Goal: Transaction & Acquisition: Download file/media

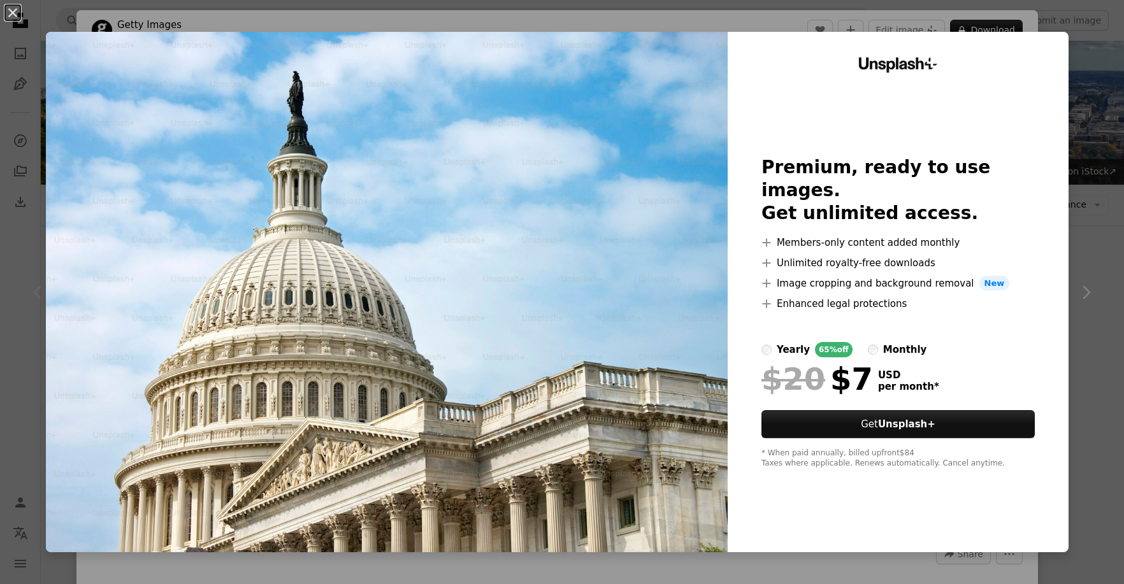
click at [701, 20] on div "An X shape Unsplash+ Premium, ready to use images. Get unlimited access. A plus…" at bounding box center [562, 292] width 1124 height 584
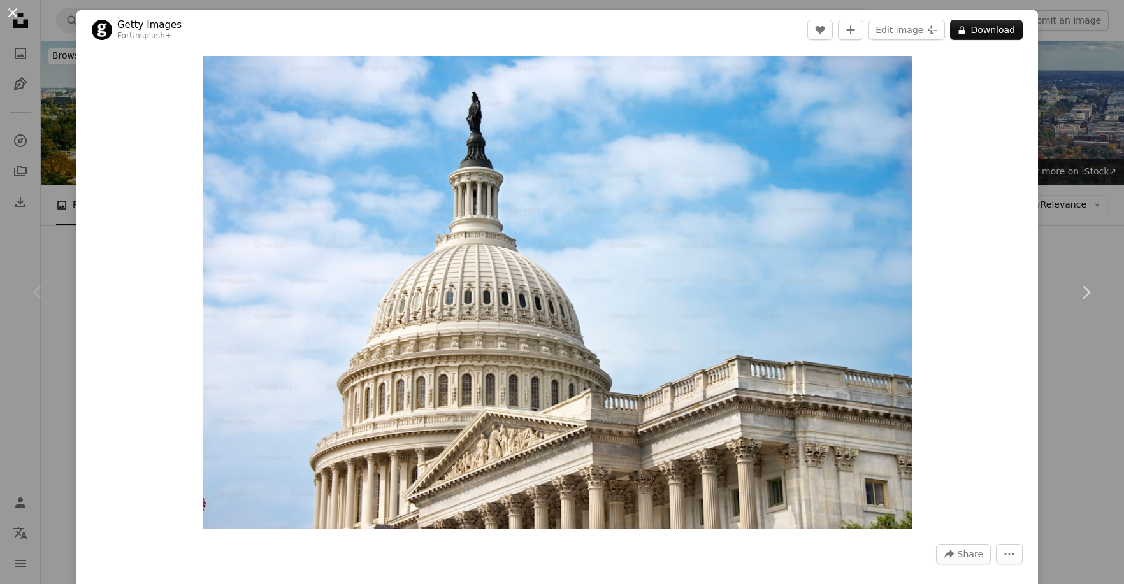
click at [10, 10] on button "An X shape" at bounding box center [12, 12] width 15 height 15
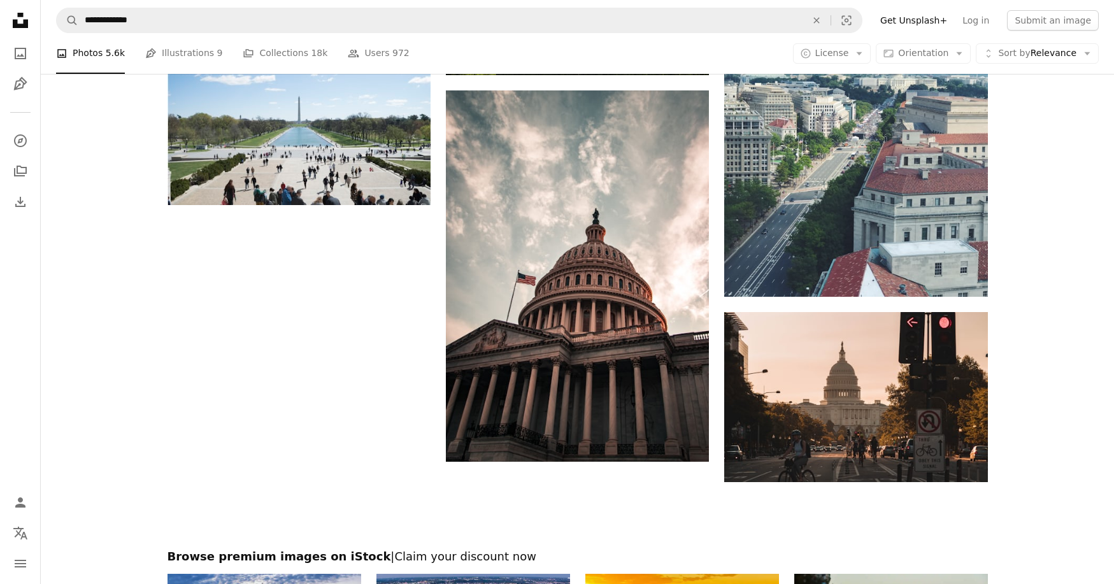
scroll to position [1701, 0]
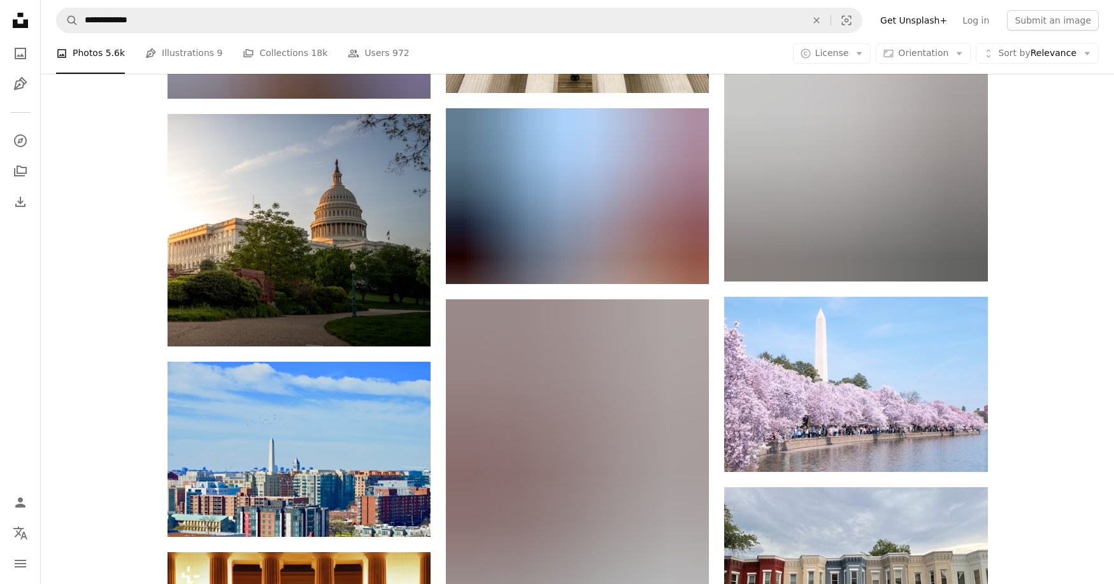
scroll to position [3114, 0]
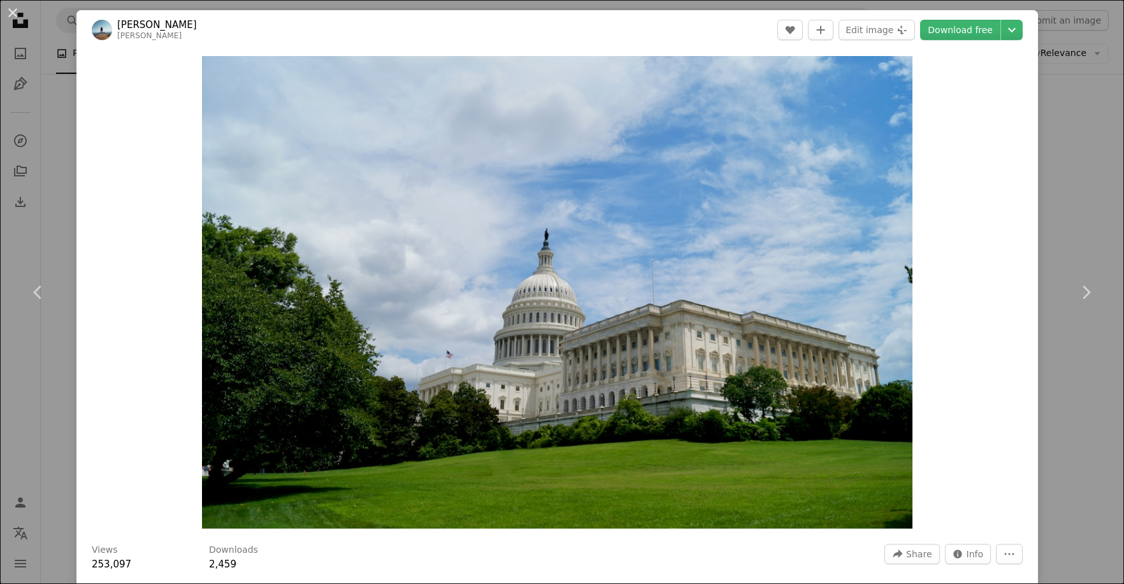
click at [1073, 377] on div "An X shape Chevron left Chevron right [PERSON_NAME] [PERSON_NAME] A heart A plu…" at bounding box center [562, 292] width 1124 height 584
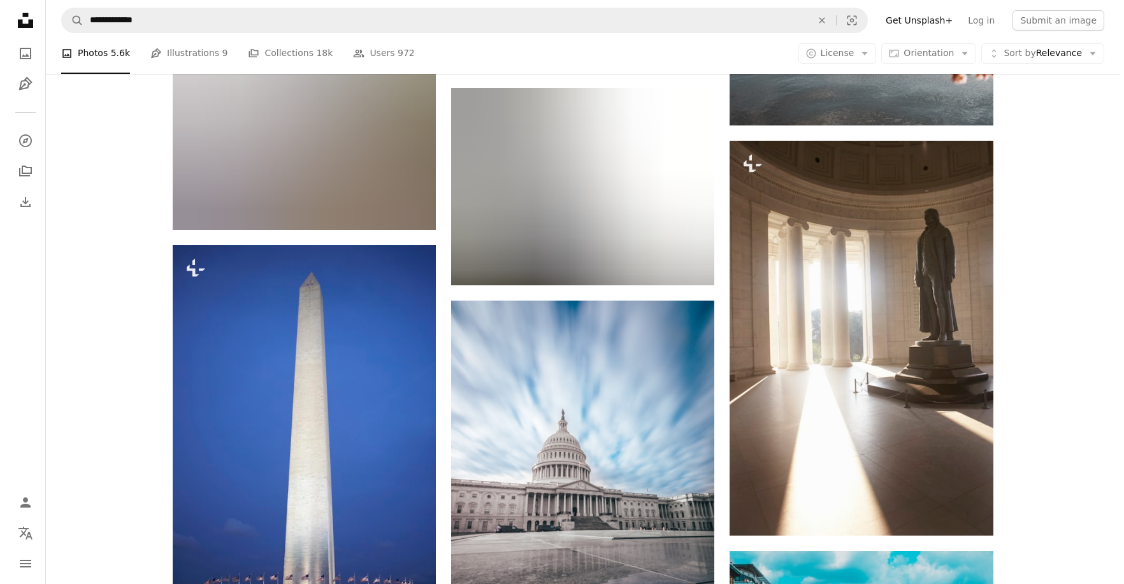
scroll to position [6836, 0]
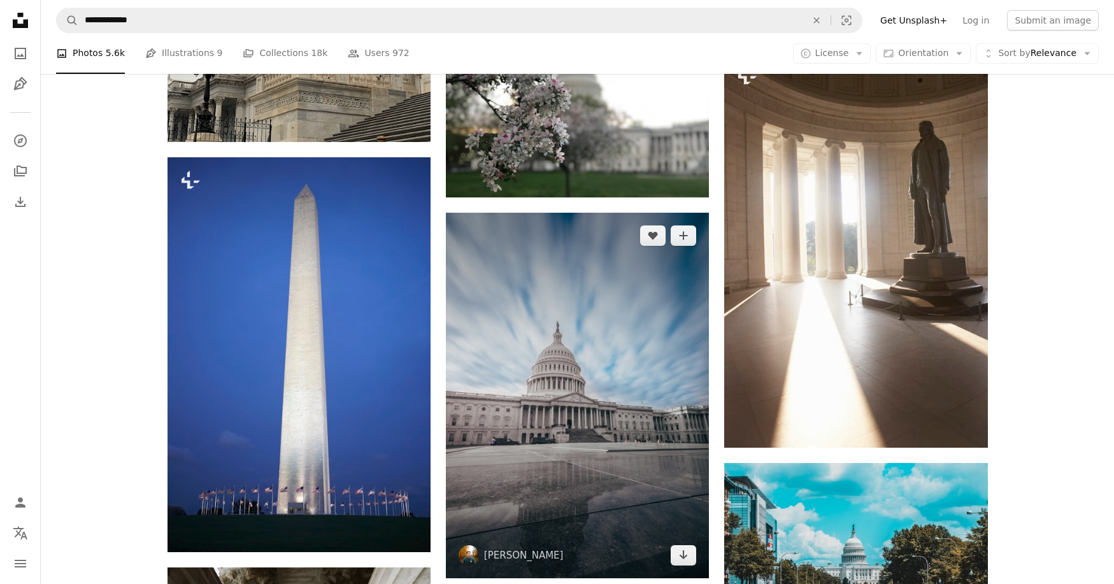
click at [545, 269] on img at bounding box center [577, 396] width 263 height 366
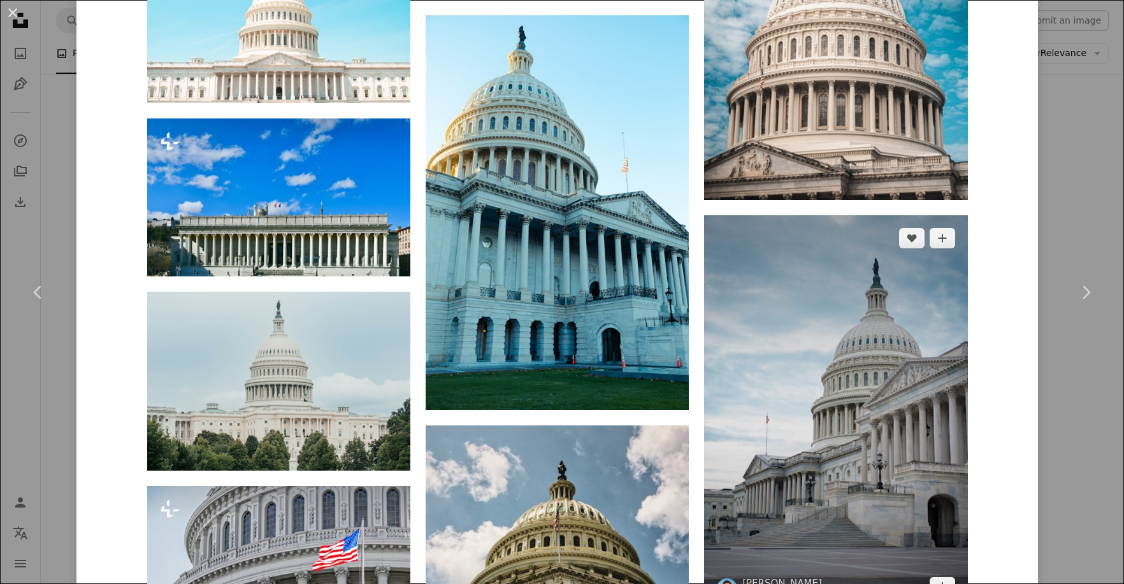
scroll to position [2003, 0]
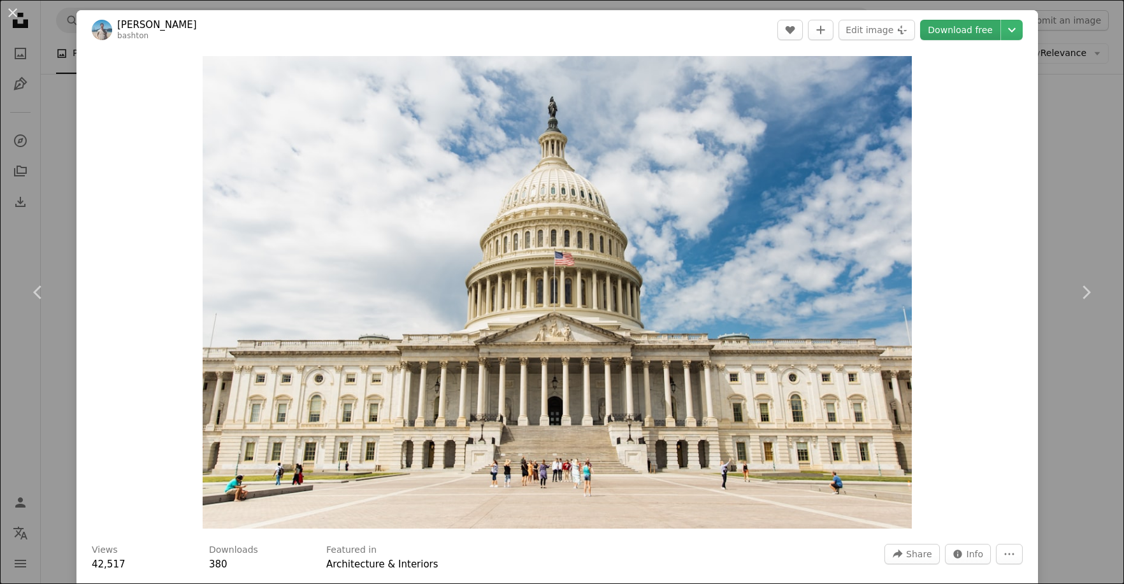
click at [983, 31] on link "Download free" at bounding box center [960, 30] width 80 height 20
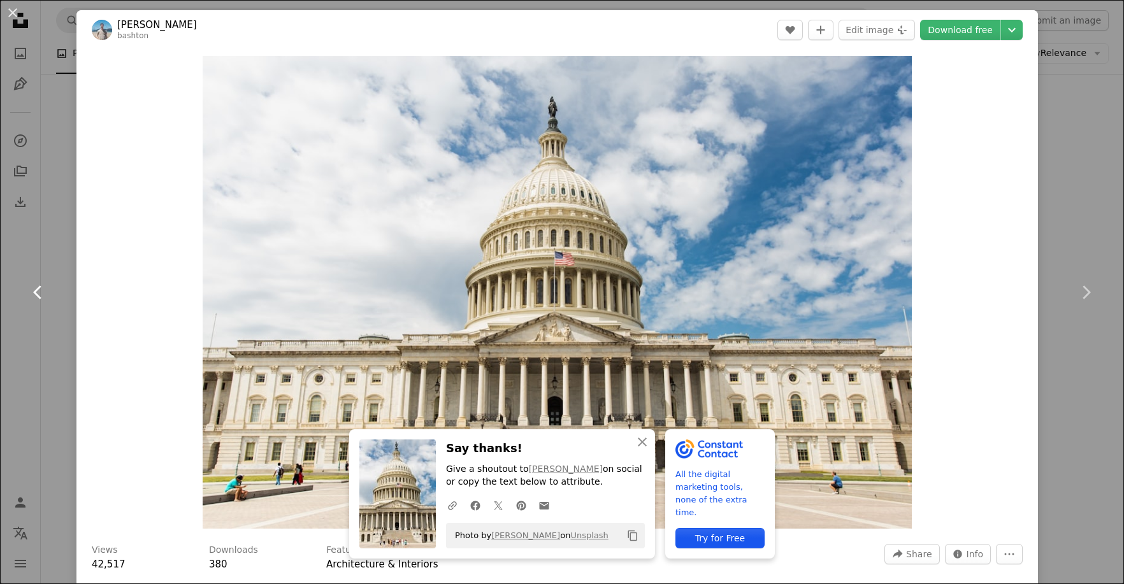
click at [38, 290] on icon "Chevron left" at bounding box center [38, 292] width 20 height 20
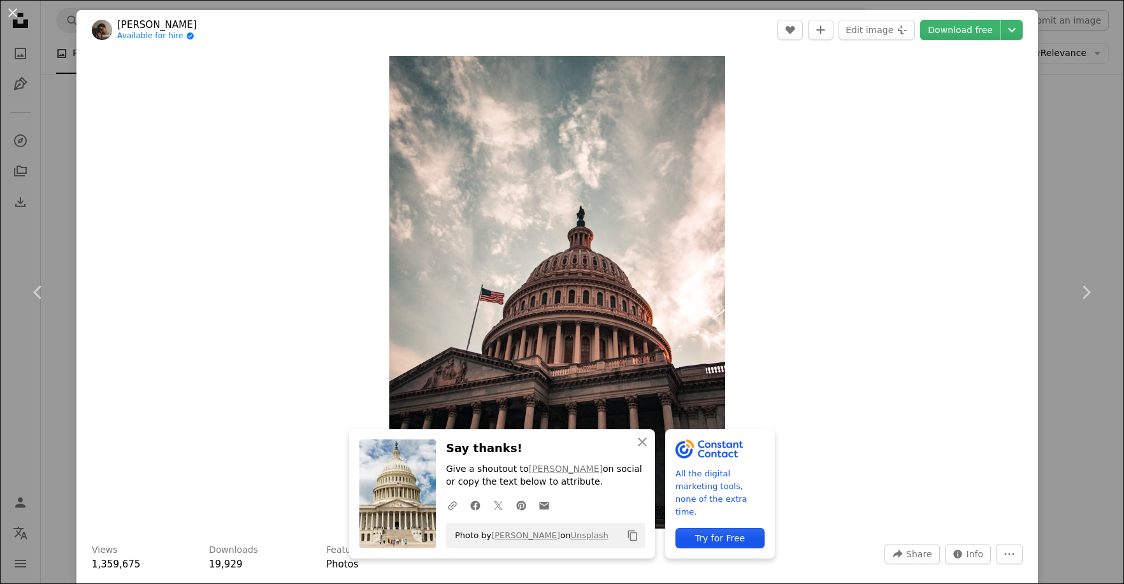
drag, startPoint x: 16, startPoint y: 9, endPoint x: 45, endPoint y: 15, distance: 29.4
click at [16, 10] on button "An X shape" at bounding box center [12, 12] width 15 height 15
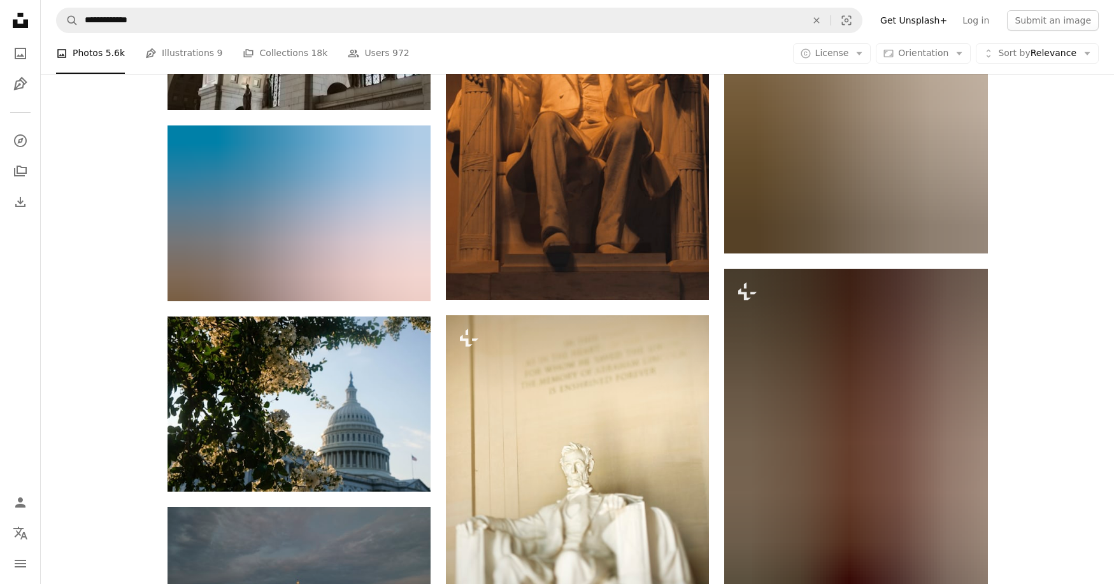
scroll to position [8750, 0]
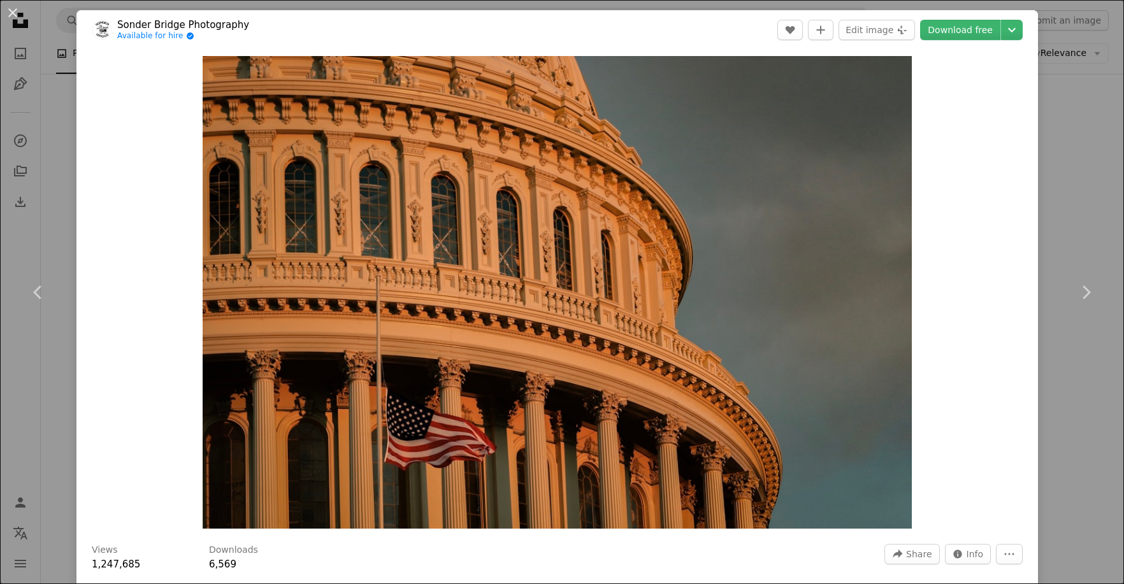
click at [1074, 188] on div "An X shape Chevron left Chevron right Sonder Bridge Photography Available for h…" at bounding box center [562, 292] width 1124 height 584
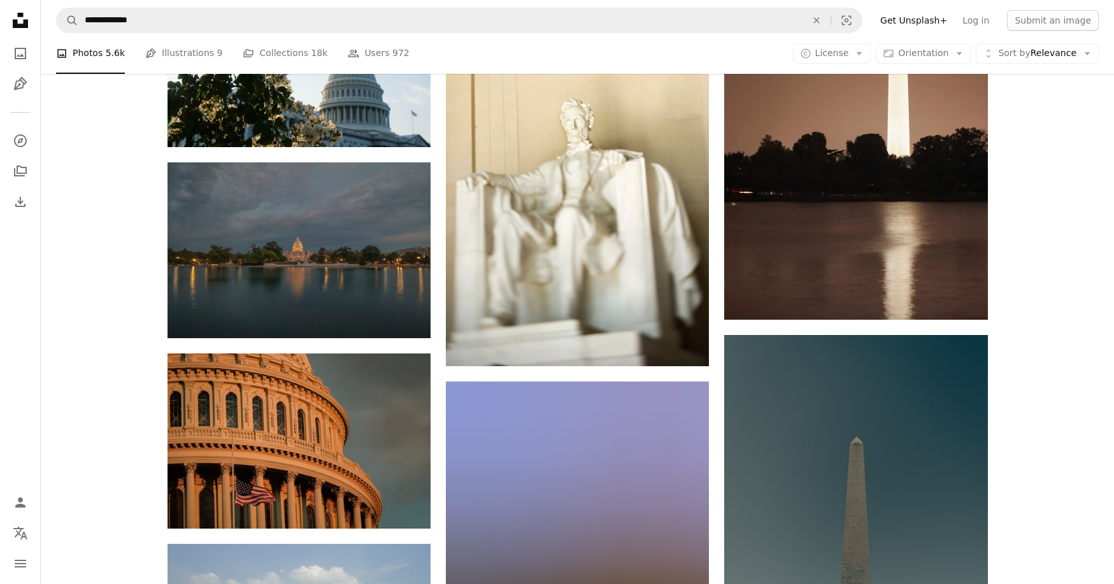
scroll to position [9157, 0]
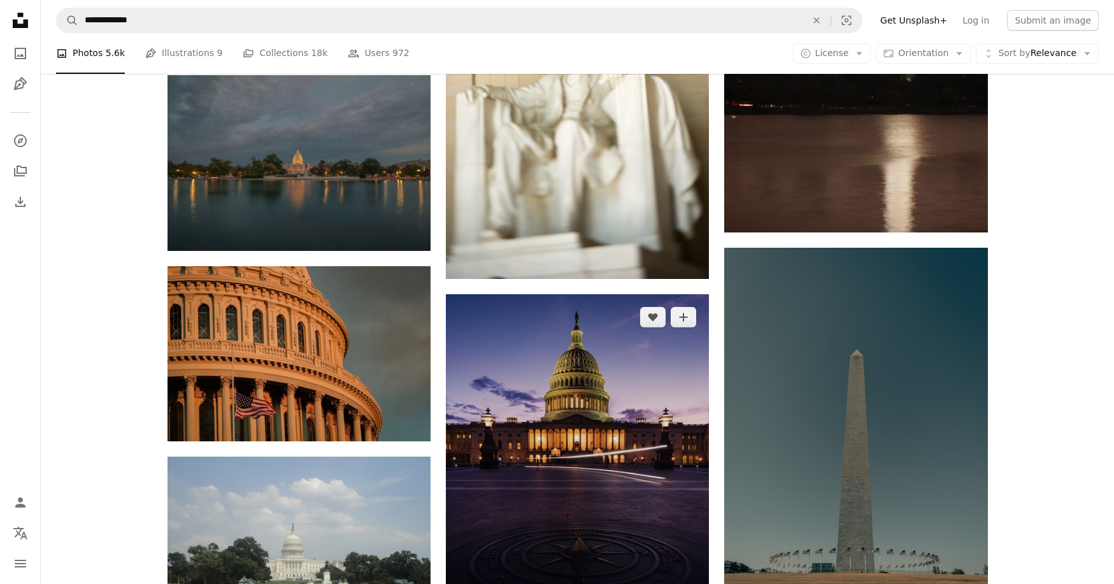
click at [522, 294] on img at bounding box center [577, 491] width 263 height 395
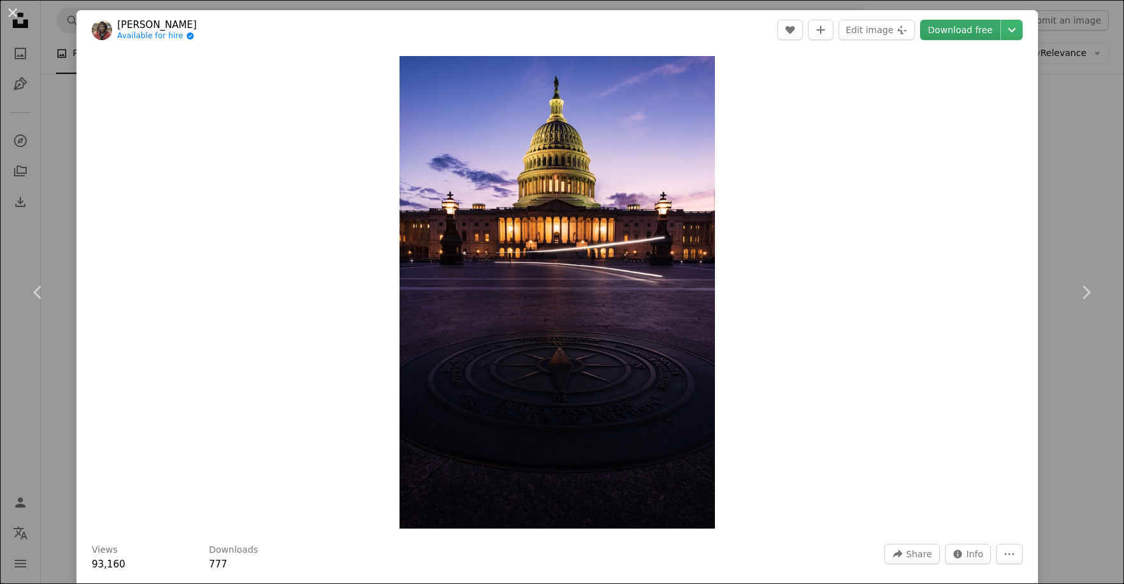
click at [960, 28] on link "Download free" at bounding box center [960, 30] width 80 height 20
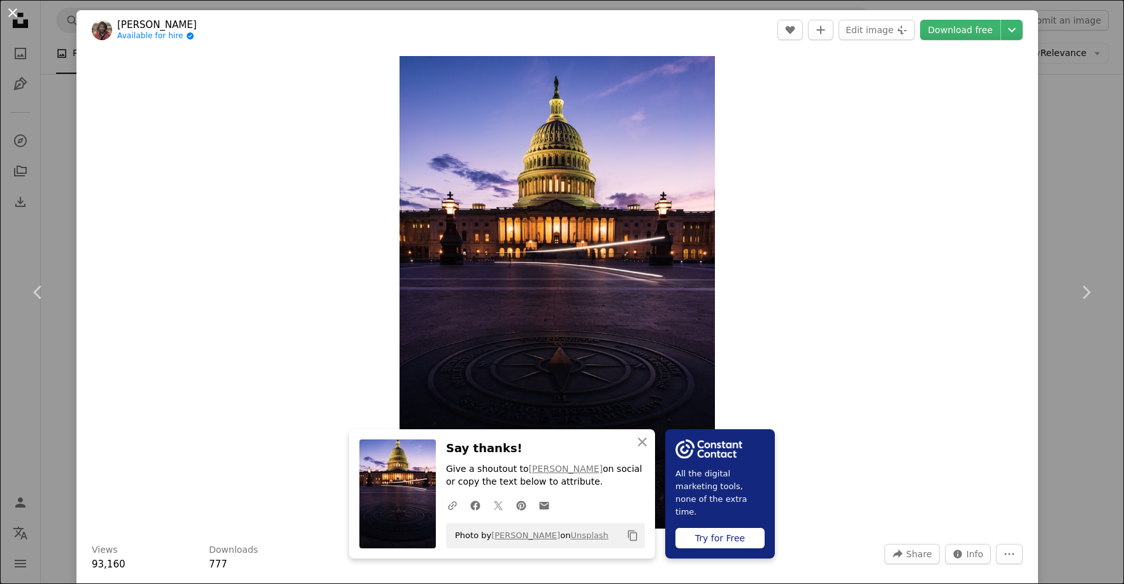
click at [9, 10] on button "An X shape" at bounding box center [12, 12] width 15 height 15
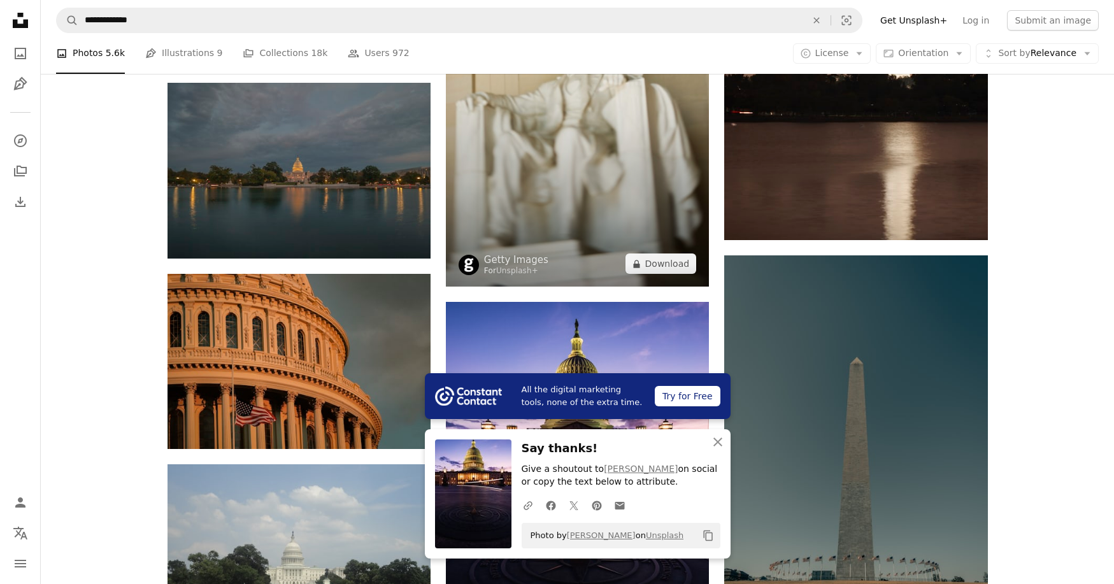
scroll to position [8790, 0]
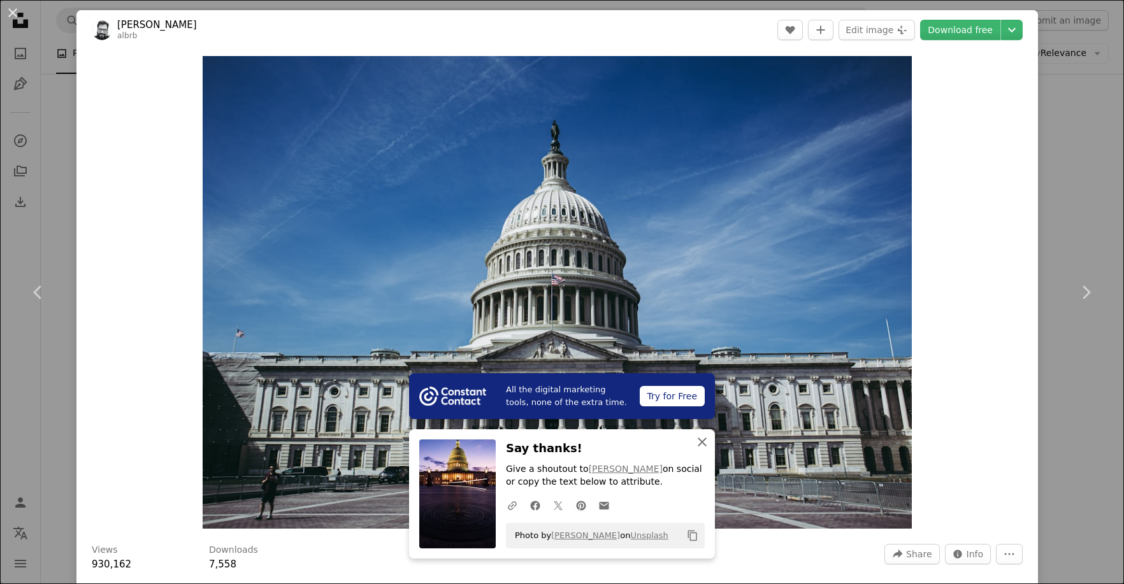
click at [700, 441] on icon "An X shape" at bounding box center [701, 442] width 15 height 15
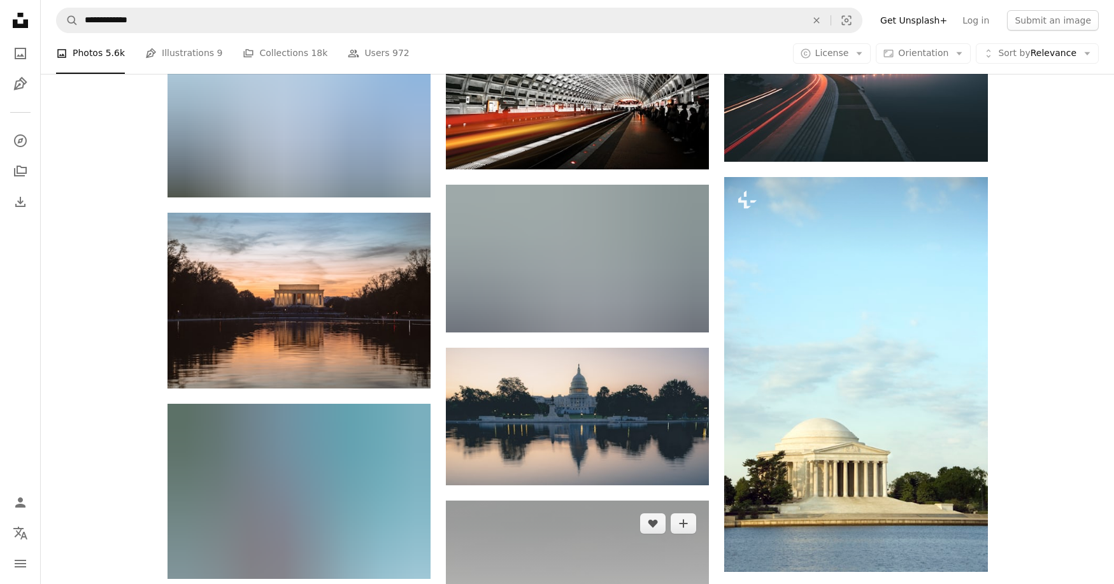
scroll to position [3844, 0]
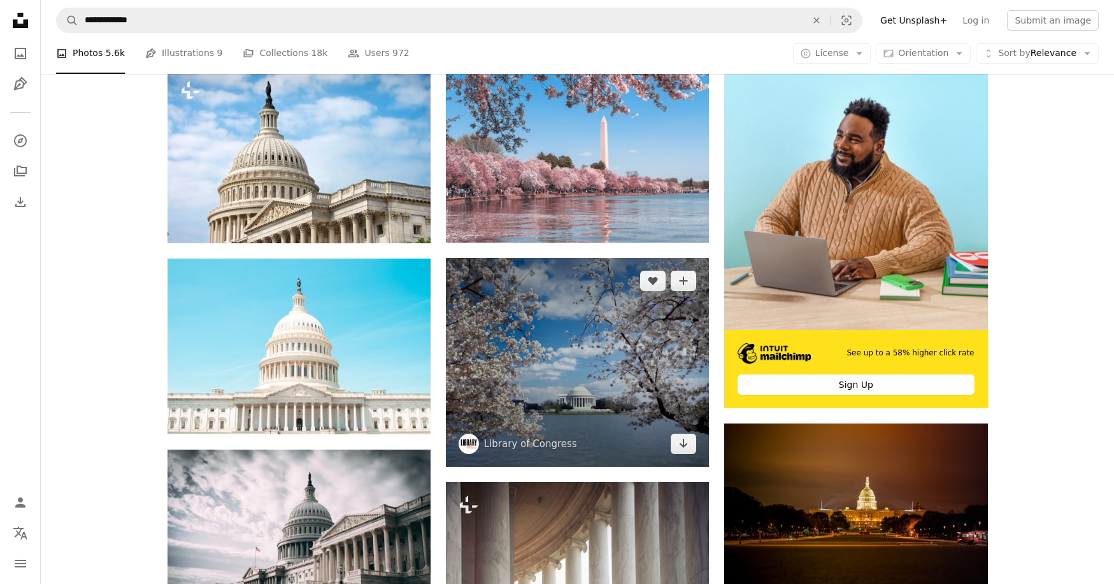
scroll to position [266, 0]
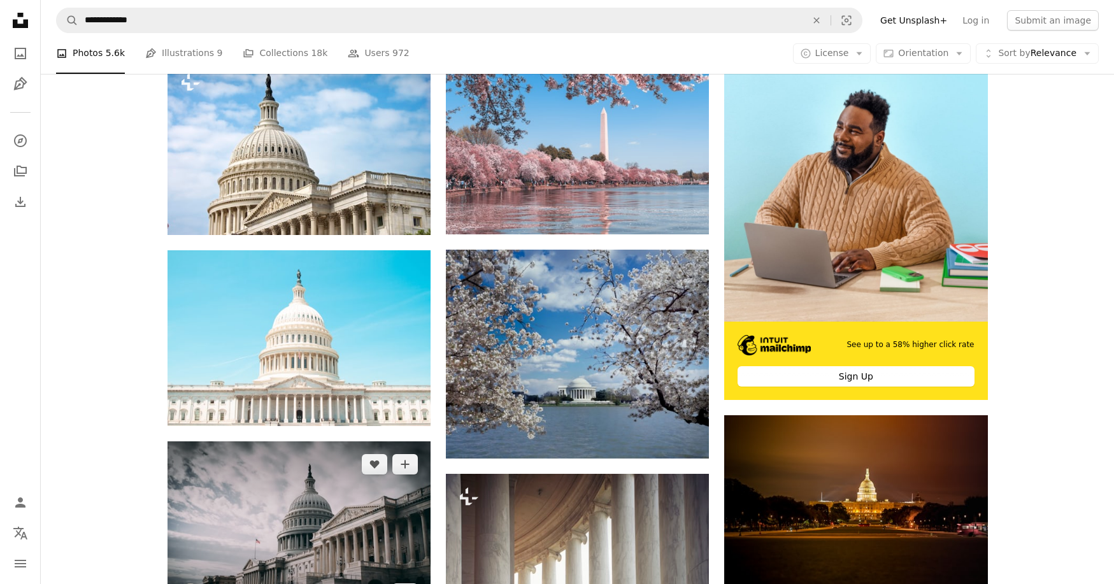
click at [336, 442] on img at bounding box center [299, 529] width 263 height 175
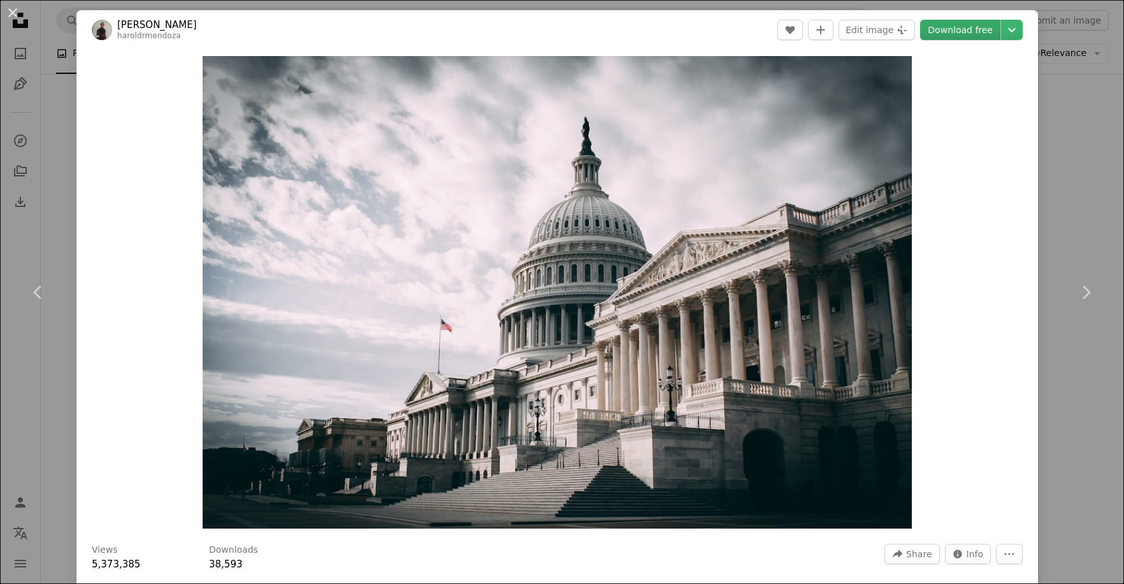
click at [969, 32] on link "Download free" at bounding box center [960, 30] width 80 height 20
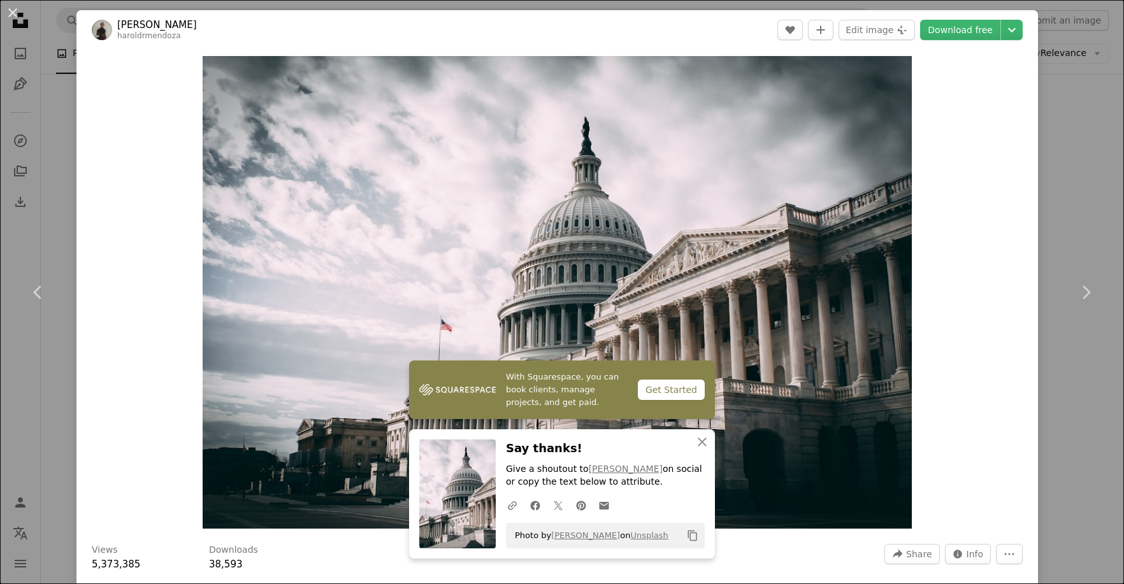
click at [45, 229] on div "An X shape Chevron left Chevron right With Squarespace, you can book clients, m…" at bounding box center [562, 292] width 1124 height 584
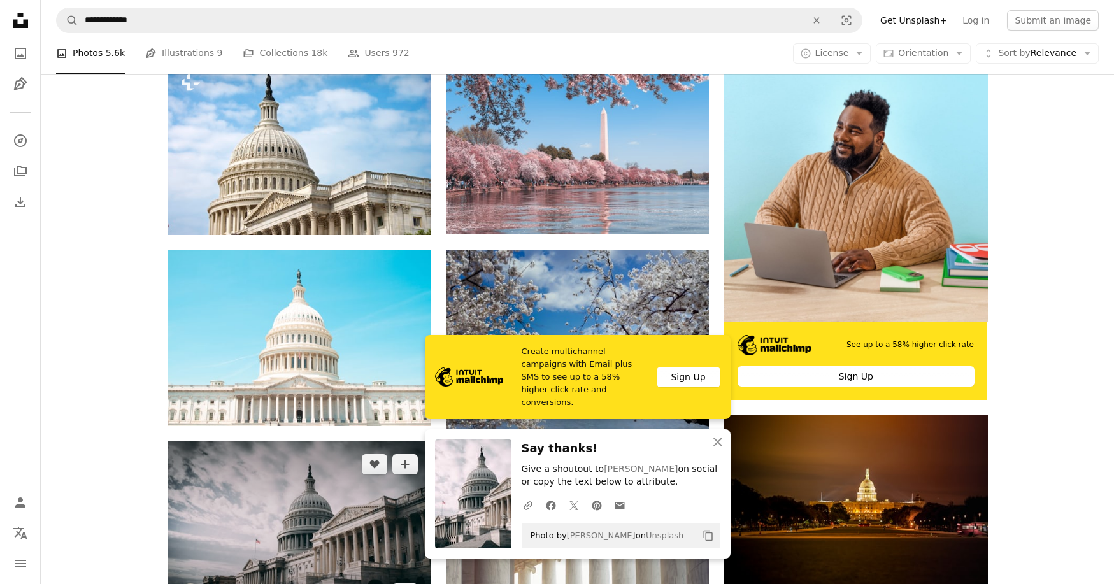
scroll to position [82, 0]
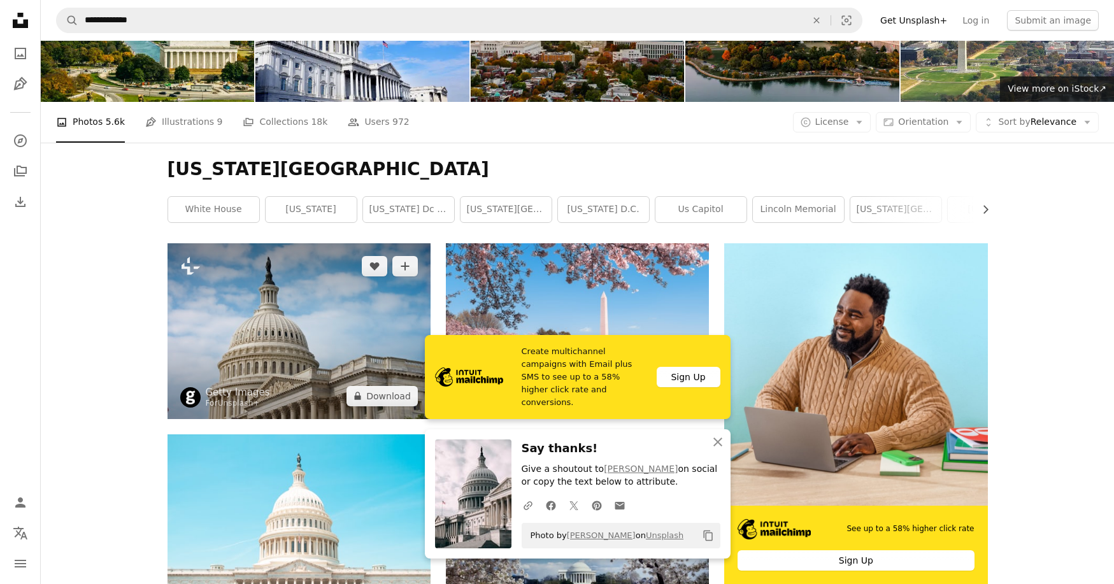
click at [308, 243] on img at bounding box center [299, 331] width 263 height 176
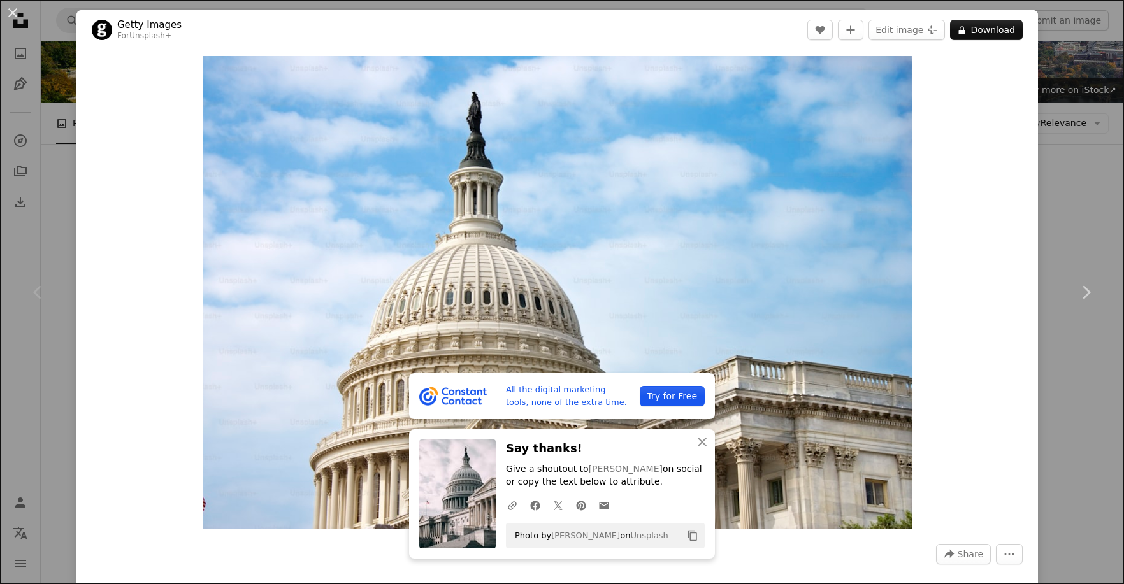
click at [1062, 182] on div "An X shape Chevron left Chevron right All the digital marketing tools, none of …" at bounding box center [562, 292] width 1124 height 584
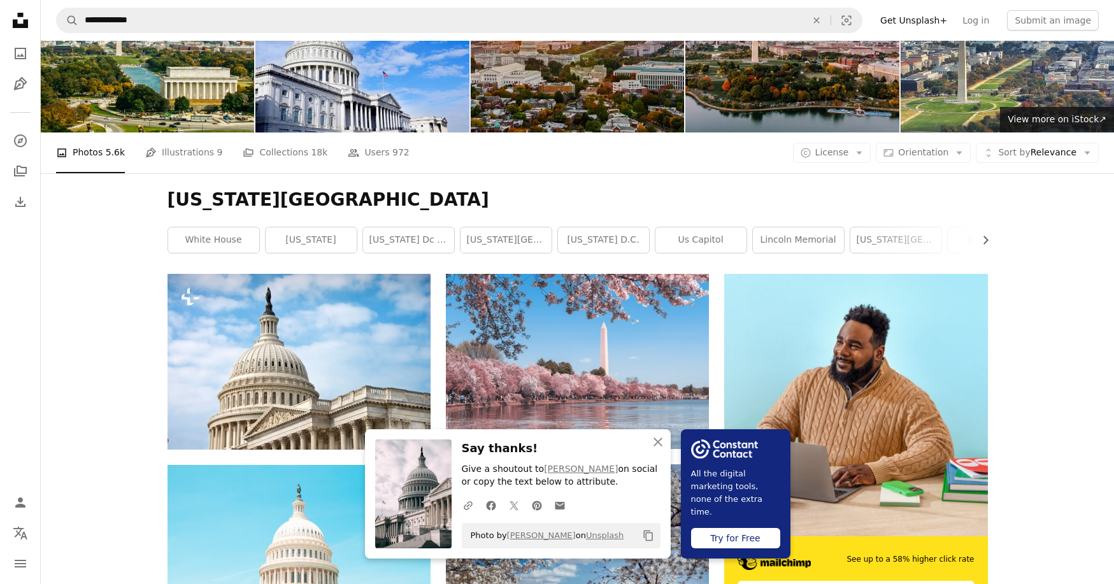
scroll to position [20, 0]
